Goal: Download file/media

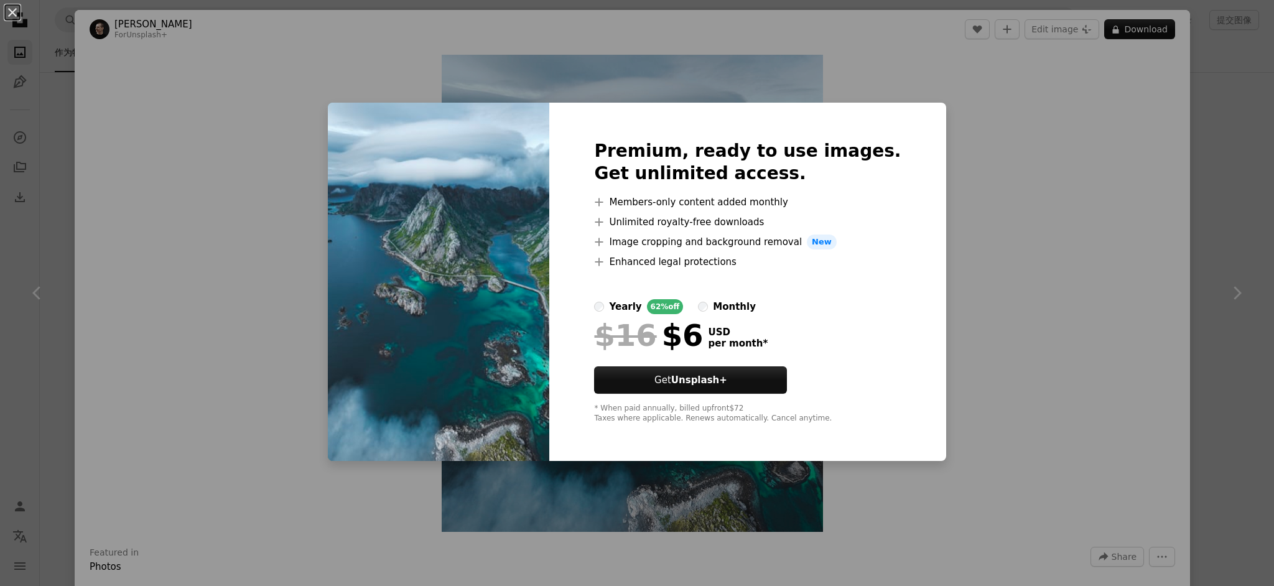
scroll to position [1742, 0]
click at [1000, 138] on div "An X shape Premium, ready to use images. Get unlimited access. A plus sign Memb…" at bounding box center [637, 293] width 1274 height 586
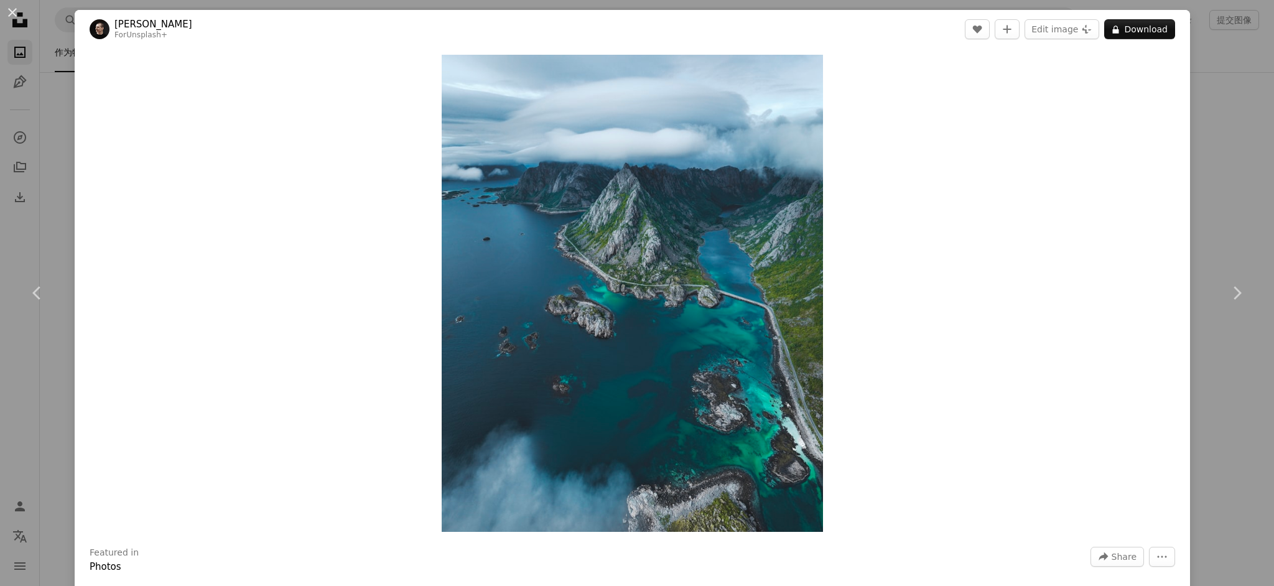
drag, startPoint x: 264, startPoint y: 122, endPoint x: 287, endPoint y: 294, distance: 173.8
click at [287, 294] on div "Zoom in" at bounding box center [633, 294] width 1116 height 490
click at [302, 185] on div "Zoom in" at bounding box center [633, 294] width 1116 height 490
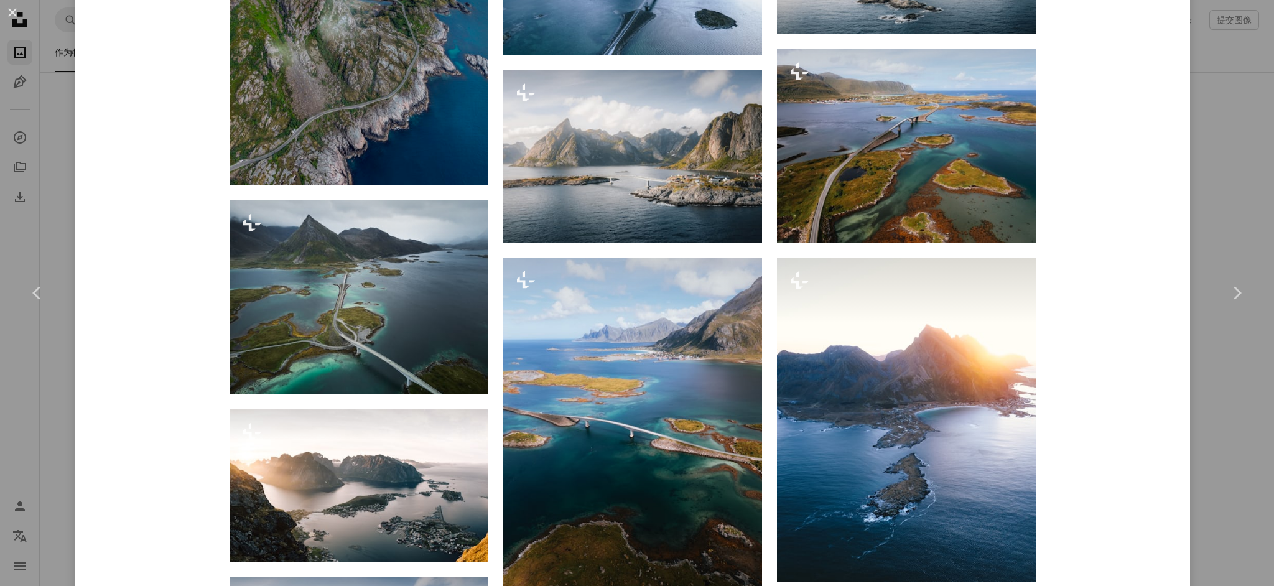
scroll to position [996, 0]
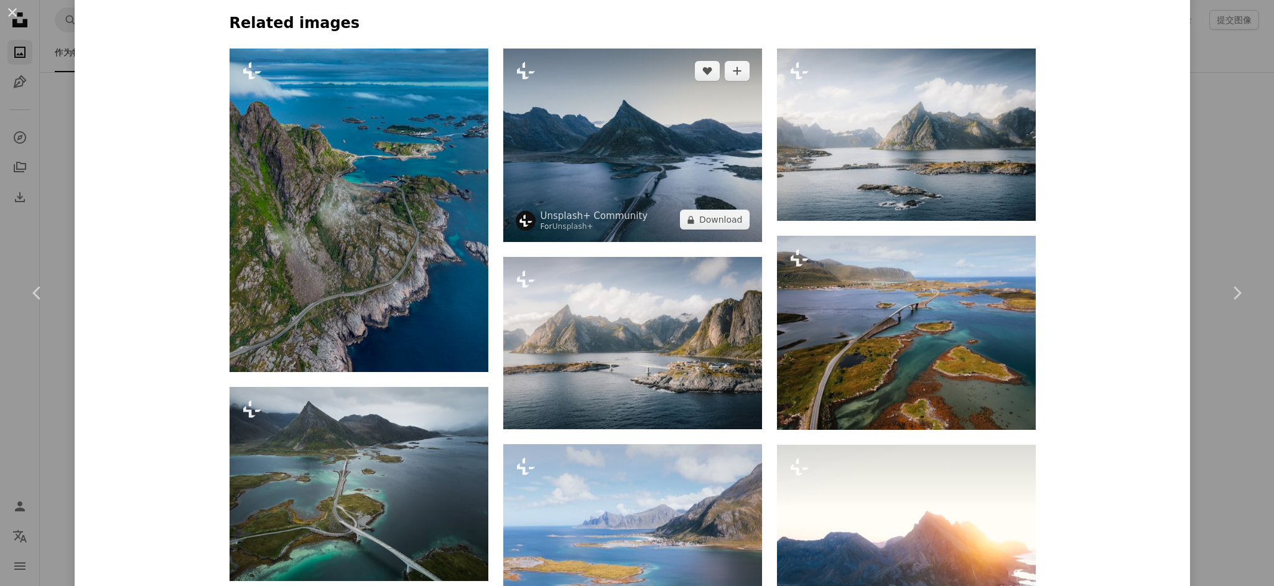
click at [649, 149] on img at bounding box center [632, 146] width 259 height 194
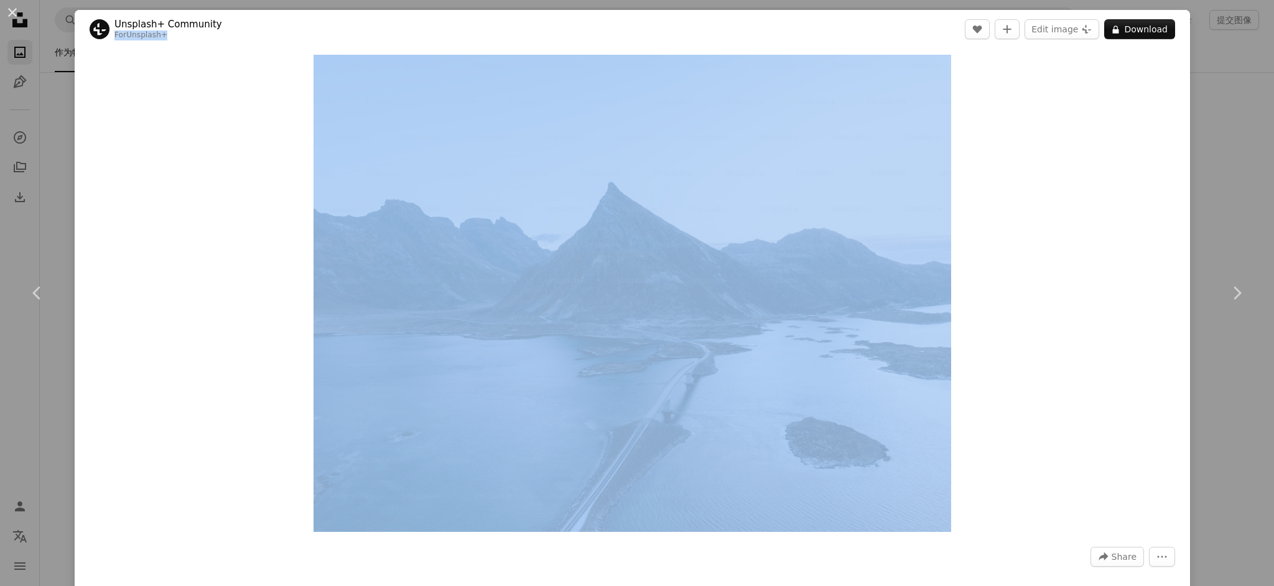
drag, startPoint x: 413, startPoint y: 26, endPoint x: 293, endPoint y: 82, distance: 131.9
click at [392, 114] on div "Unsplash+ Community For Unsplash+ A heart A plus sign Edit image Plus sign for …" at bounding box center [633, 331] width 1116 height 643
click at [231, 64] on div "Zoom in" at bounding box center [633, 294] width 1116 height 490
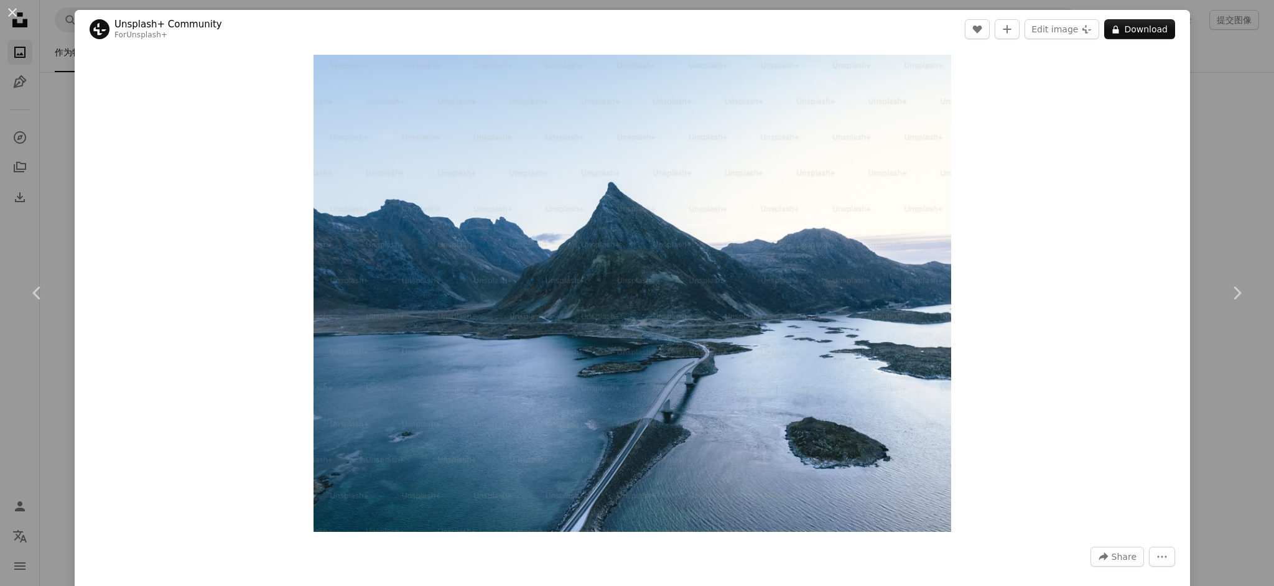
click at [61, 111] on div "An X shape Chevron left Chevron right Unsplash+ Community For Unsplash+ A heart…" at bounding box center [637, 293] width 1274 height 586
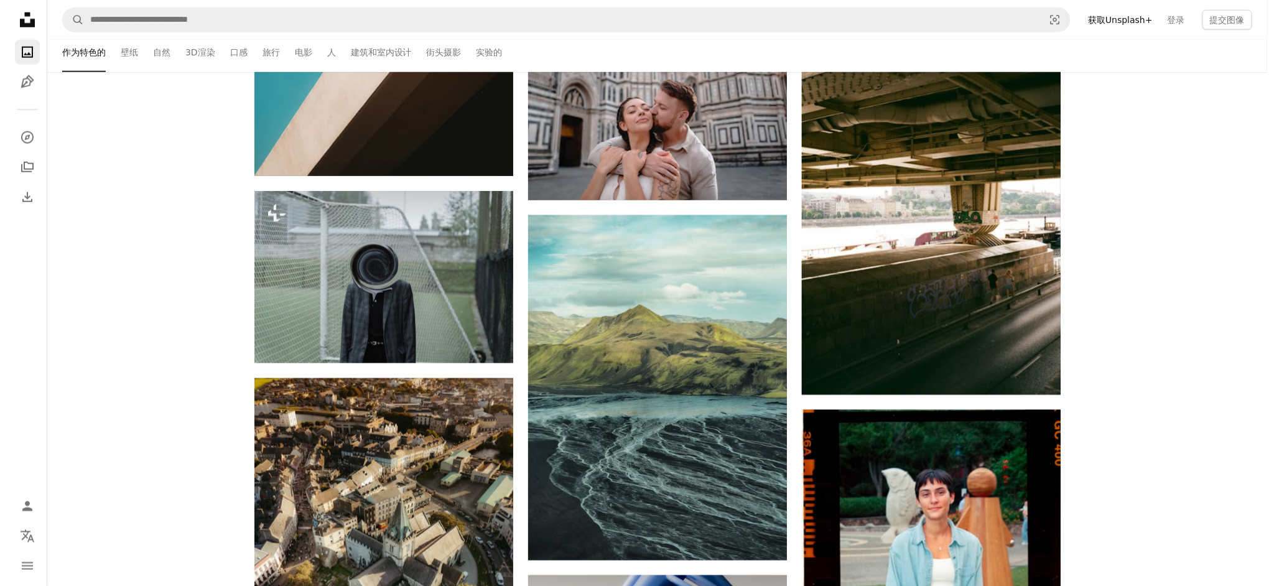
scroll to position [2821, 0]
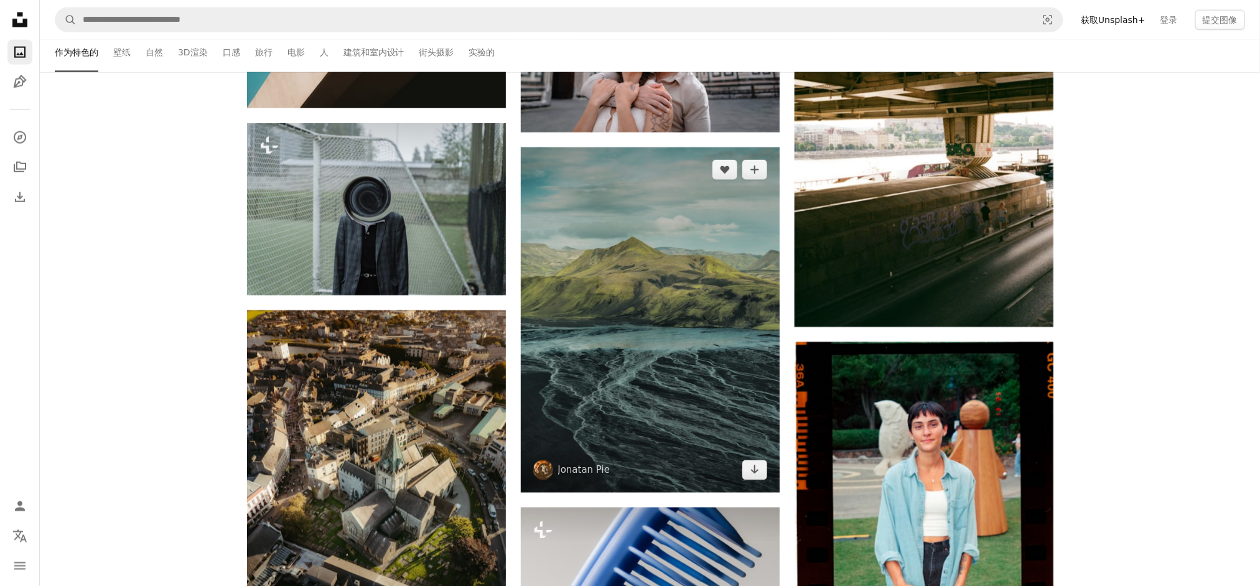
click at [682, 236] on img at bounding box center [650, 319] width 259 height 345
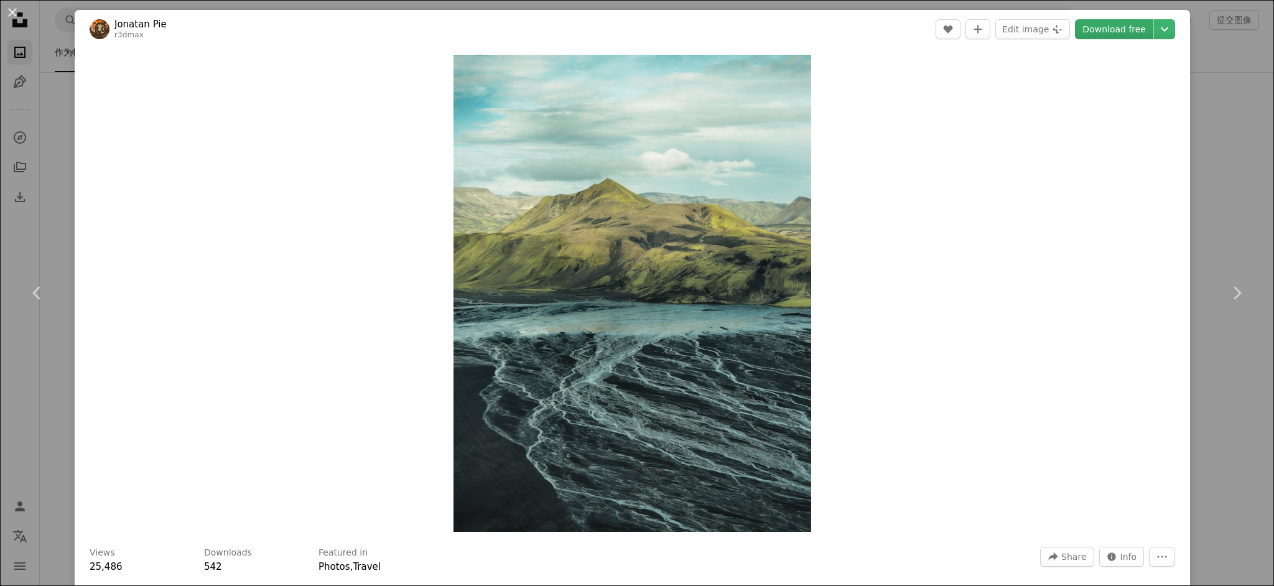
click at [1120, 25] on link "Download free" at bounding box center [1114, 29] width 78 height 20
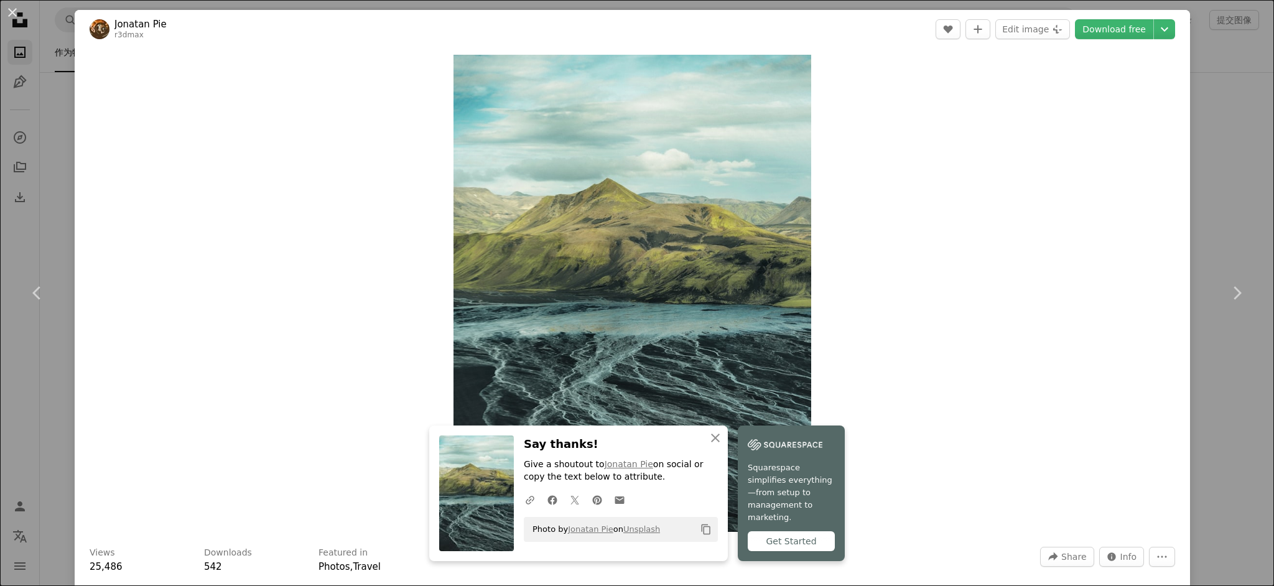
click at [978, 278] on div "Zoom in" at bounding box center [633, 294] width 1116 height 490
click at [1020, 406] on div "Zoom in" at bounding box center [633, 294] width 1116 height 490
click at [327, 275] on div "Zoom in" at bounding box center [633, 294] width 1116 height 490
